Goal: Information Seeking & Learning: Learn about a topic

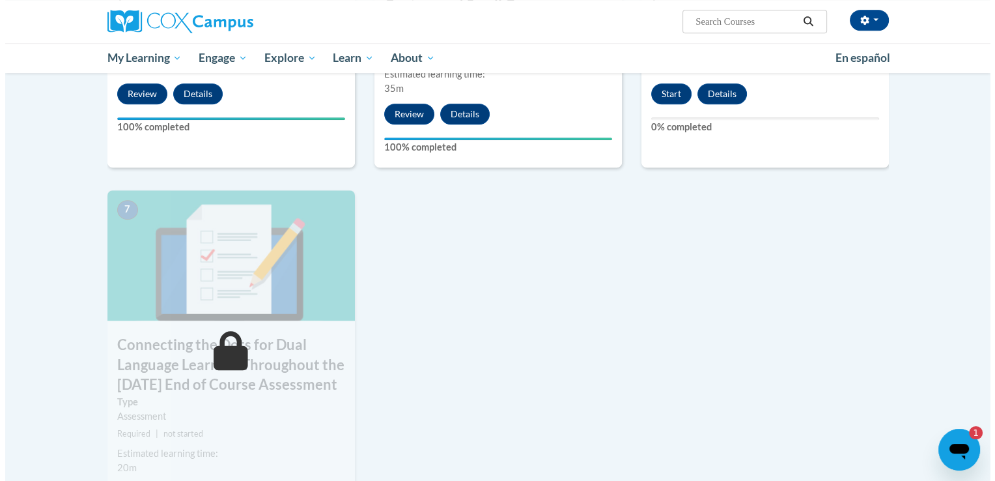
scroll to position [846, 0]
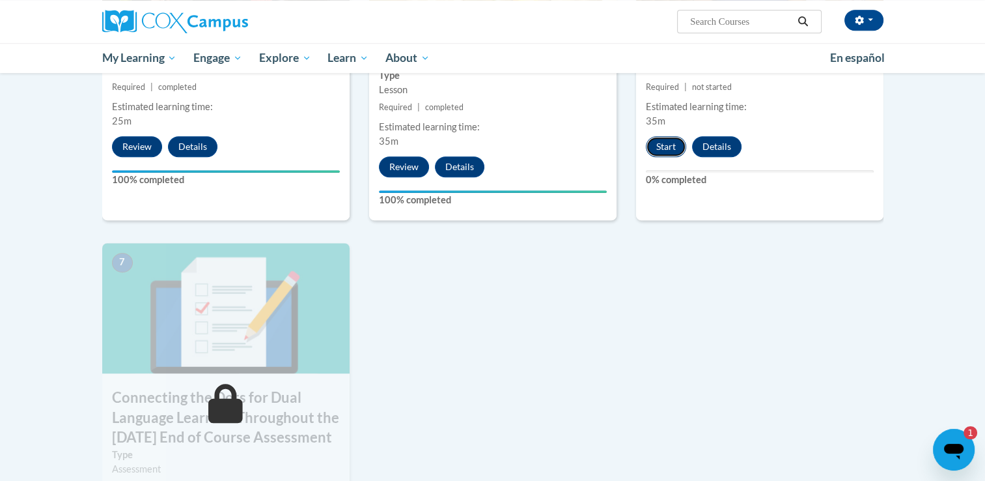
click at [654, 144] on button "Start" at bounding box center [666, 146] width 40 height 21
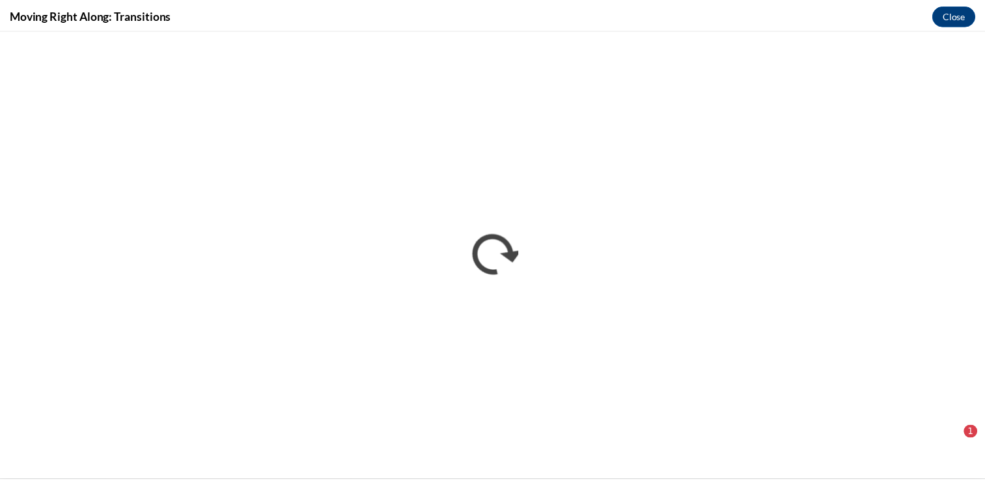
scroll to position [0, 0]
